Goal: Communication & Community: Answer question/provide support

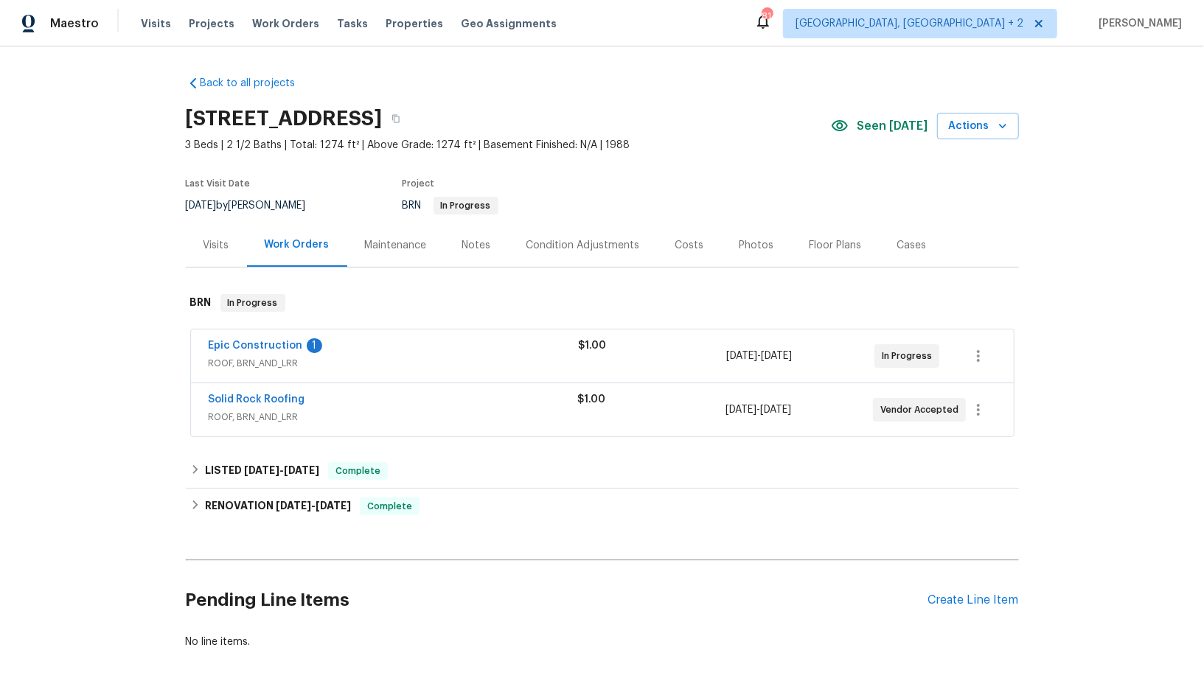
click at [278, 350] on span "Epic Construction" at bounding box center [256, 345] width 94 height 15
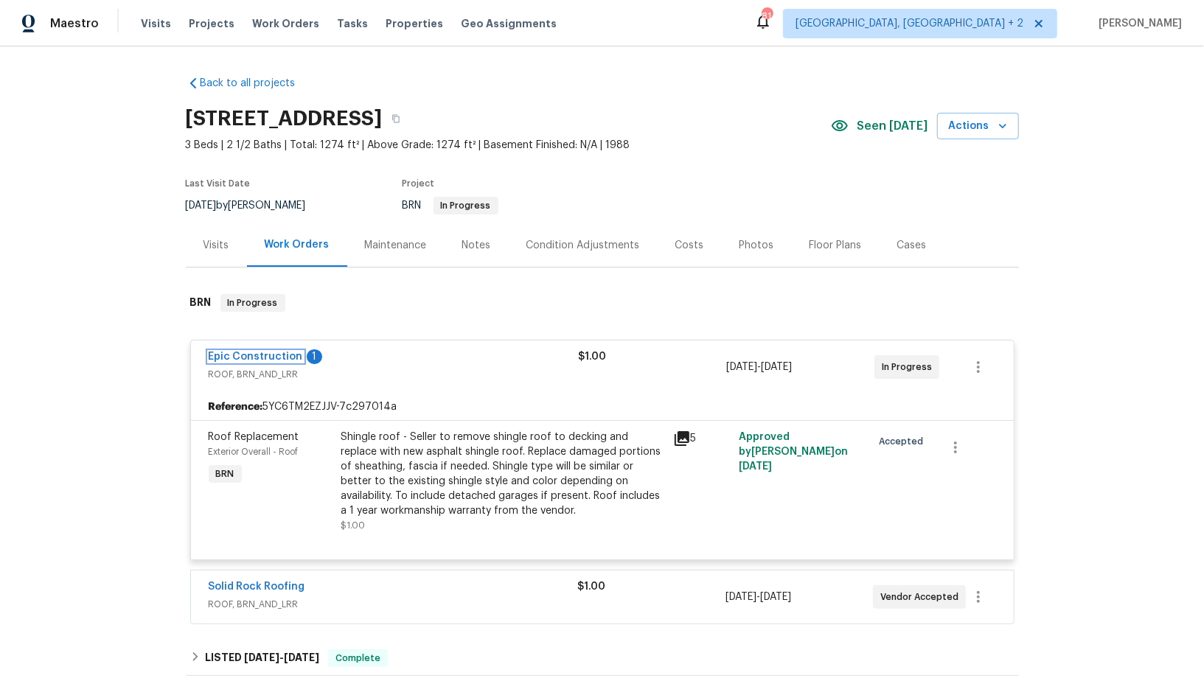
click at [273, 355] on link "Epic Construction" at bounding box center [256, 357] width 94 height 10
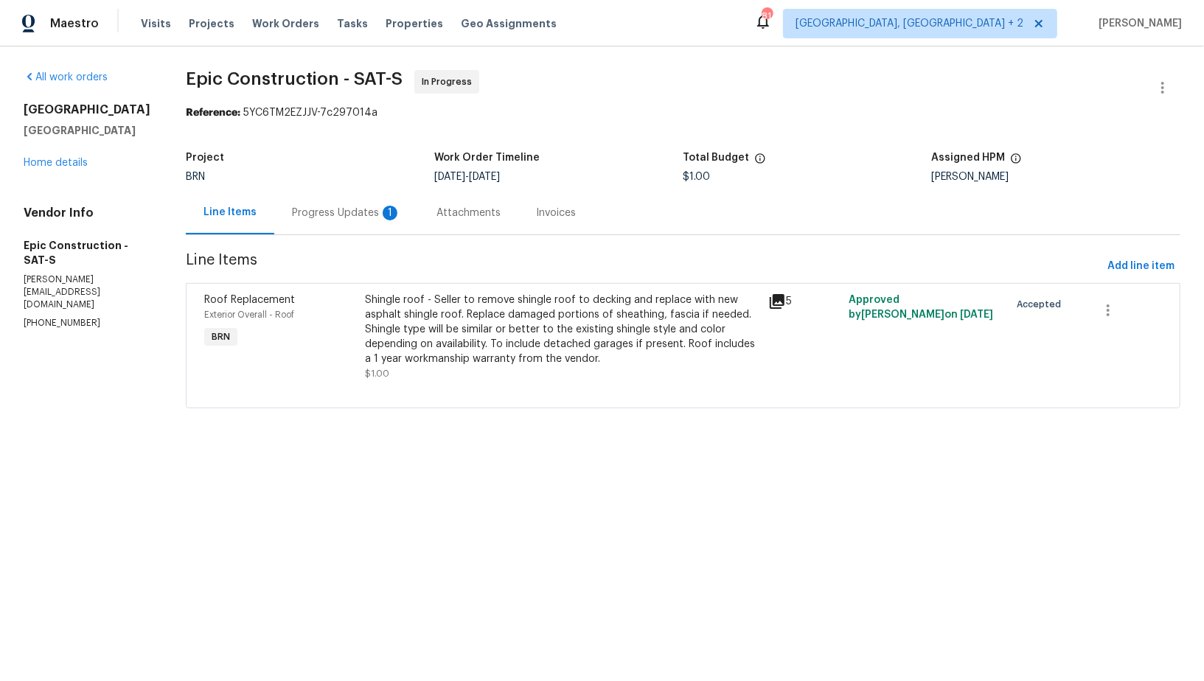
click at [332, 209] on div "Progress Updates 1" at bounding box center [346, 213] width 109 height 15
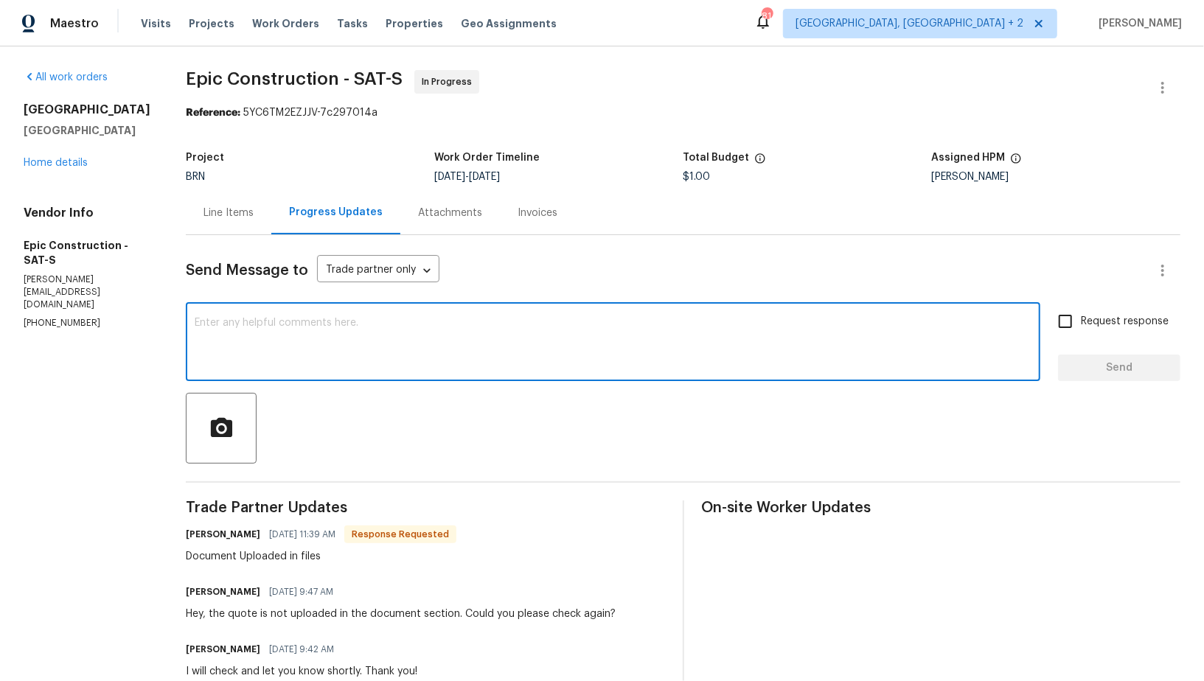
click at [360, 343] on textarea at bounding box center [613, 344] width 836 height 52
type textarea "tHANK YOU"
type textarea "Thank you!"
click at [1049, 324] on div "Thank you! x ​ Request response Send" at bounding box center [683, 343] width 994 height 75
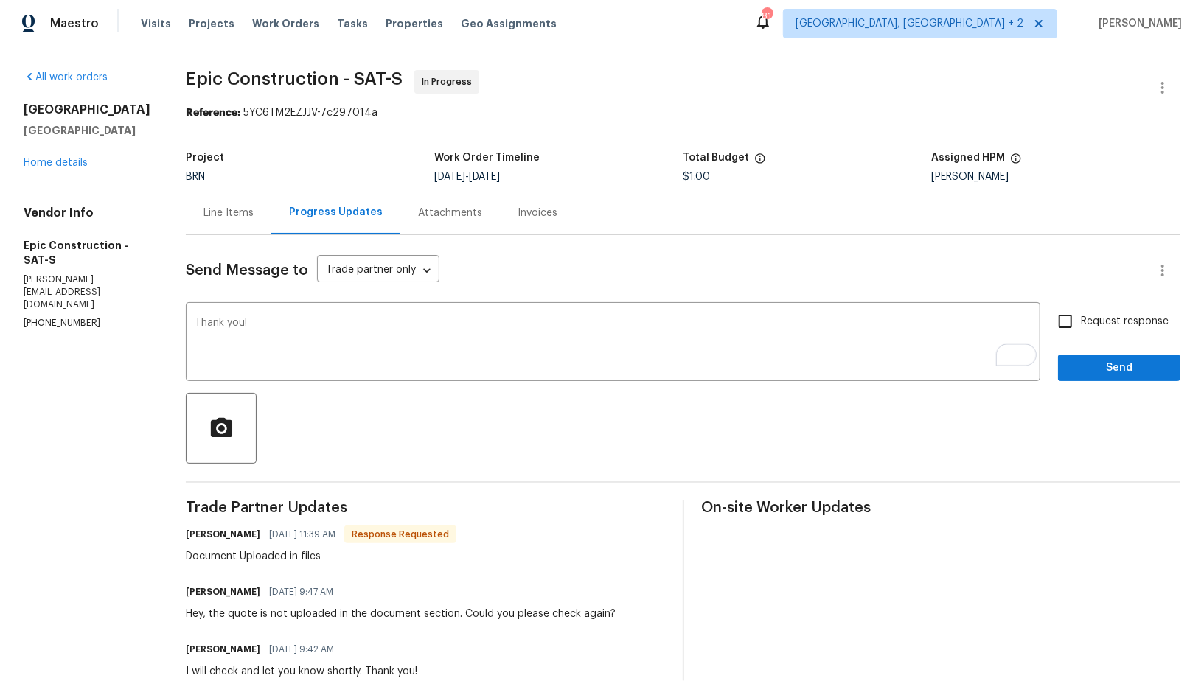
click at [1068, 332] on input "Request response" at bounding box center [1064, 321] width 31 height 31
checkbox input "true"
click at [1101, 393] on div at bounding box center [683, 428] width 994 height 71
click at [1082, 368] on span "Send" at bounding box center [1118, 368] width 99 height 18
